Goal: Information Seeking & Learning: Learn about a topic

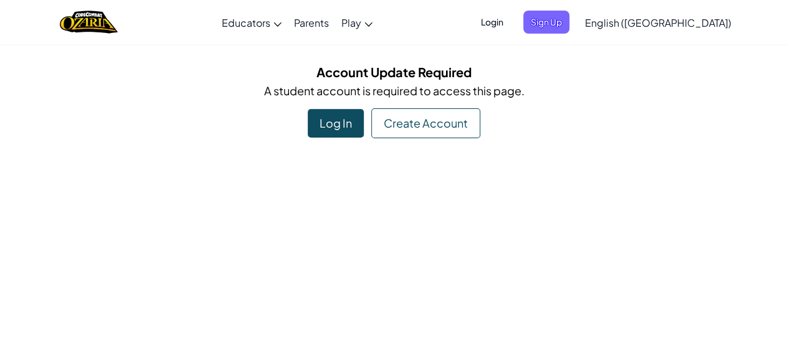
click at [333, 125] on div "Log In" at bounding box center [336, 123] width 56 height 29
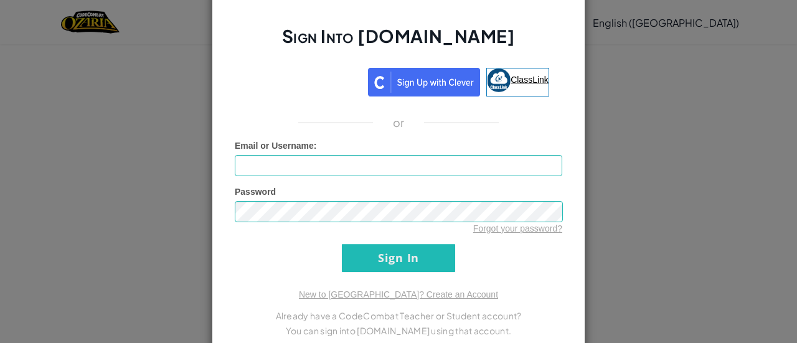
click at [514, 82] on span "ClassLink" at bounding box center [530, 79] width 38 height 10
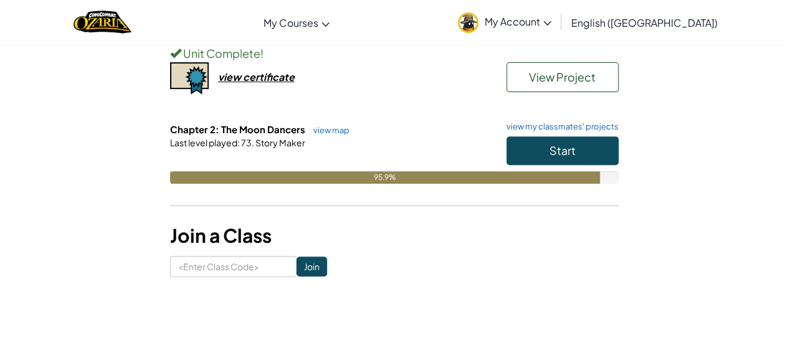
scroll to position [162, 0]
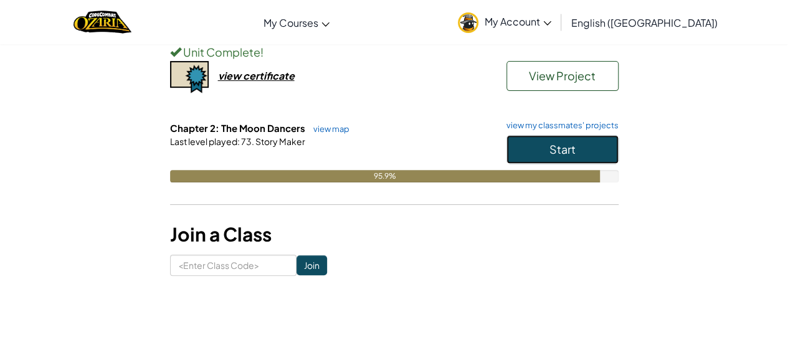
click at [580, 158] on button "Start" at bounding box center [562, 149] width 112 height 29
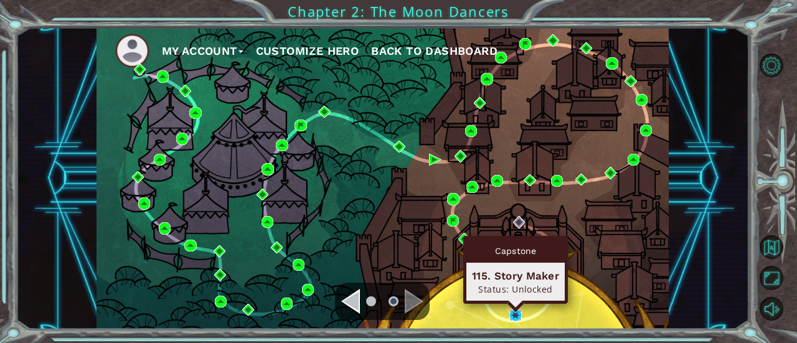
click at [516, 314] on img at bounding box center [515, 316] width 12 height 12
